Goal: Find specific page/section: Find specific page/section

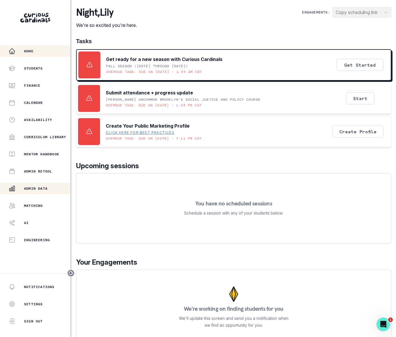
click at [42, 187] on div "Admin Data" at bounding box center [40, 188] width 62 height 7
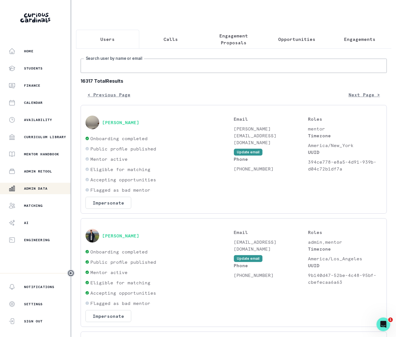
drag, startPoint x: 116, startPoint y: 70, endPoint x: 116, endPoint y: 76, distance: 5.8
click at [116, 71] on input "Search user by name or email" at bounding box center [234, 66] width 306 height 14
type input "[PERSON_NAME]"
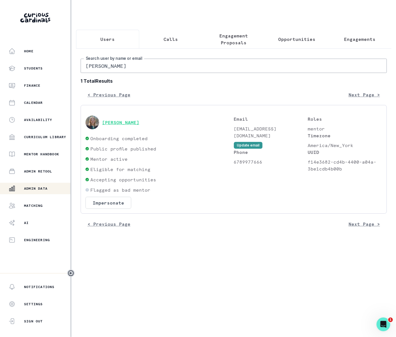
click at [124, 125] on button "[PERSON_NAME]" at bounding box center [120, 123] width 37 height 6
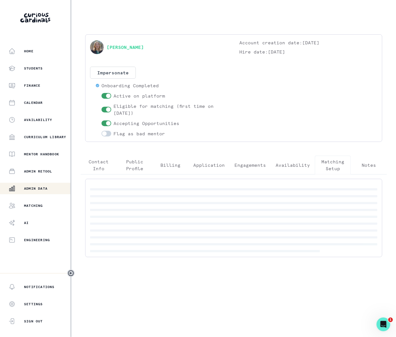
click at [336, 165] on p "Matching Setup" at bounding box center [333, 165] width 26 height 14
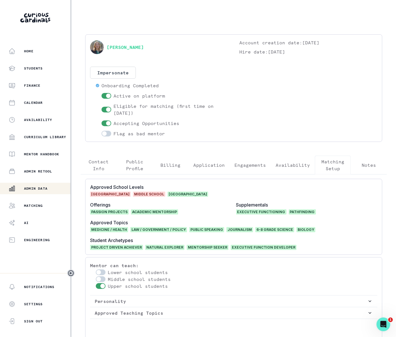
click at [42, 185] on div "Admin Data" at bounding box center [40, 188] width 62 height 7
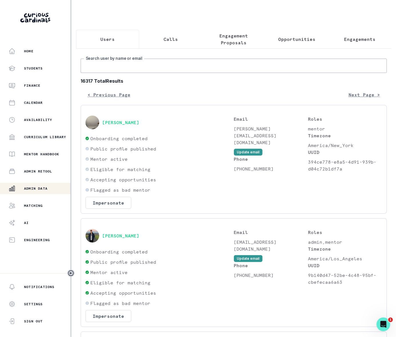
click at [118, 70] on input "Search user by name or email" at bounding box center [234, 66] width 306 height 14
type input "[PERSON_NAME]"
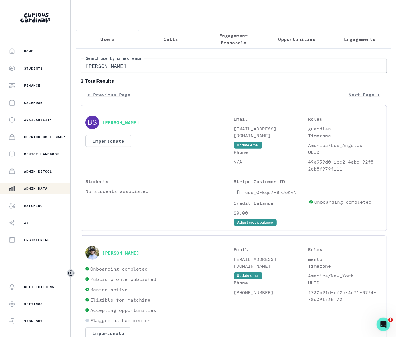
scroll to position [41, 0]
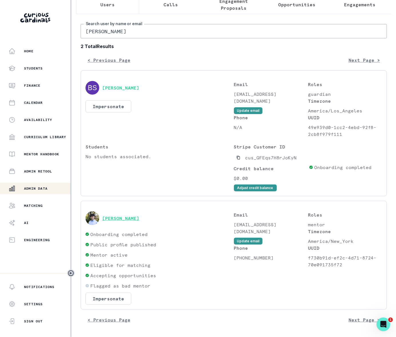
click at [120, 217] on button "[PERSON_NAME]" at bounding box center [120, 218] width 37 height 6
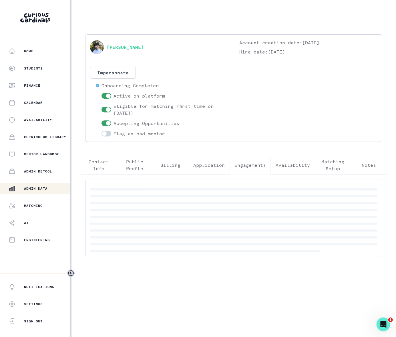
click at [258, 164] on p "Engagements" at bounding box center [250, 165] width 31 height 7
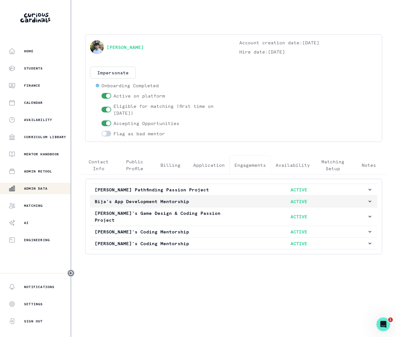
click at [369, 203] on icon "button" at bounding box center [370, 202] width 6 height 6
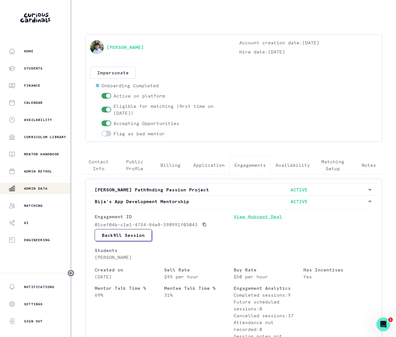
click at [257, 219] on link "View Hubspot Deal" at bounding box center [303, 221] width 139 height 16
